Goal: Entertainment & Leisure: Consume media (video, audio)

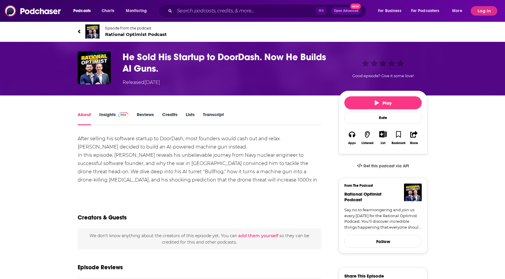
click at [124, 33] on span "Rational Optimist Podcast" at bounding box center [136, 35] width 62 height 6
drag, startPoint x: 120, startPoint y: 54, endPoint x: 187, endPoint y: 83, distance: 73.5
click at [187, 83] on div "He Sold His Startup to DoorDash. Now He Builds AI Guns. Released [DATE] Good ep…" at bounding box center [252, 68] width 349 height 35
click at [166, 70] on h1 "He Sold His Startup to DoorDash. Now He Builds AI Guns." at bounding box center [225, 62] width 207 height 23
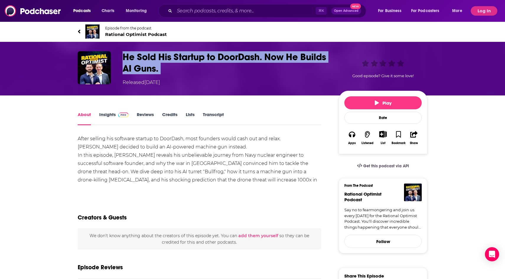
drag, startPoint x: 166, startPoint y: 70, endPoint x: 124, endPoint y: 53, distance: 45.3
click at [124, 53] on h1 "He Sold His Startup to DoorDash. Now He Builds AI Guns." at bounding box center [225, 62] width 207 height 23
